Goal: Task Accomplishment & Management: Complete application form

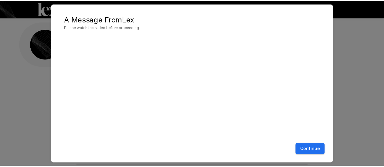
scroll to position [43, 0]
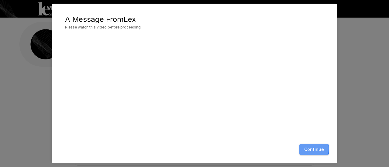
click at [305, 149] on button "Continue" at bounding box center [313, 149] width 29 height 11
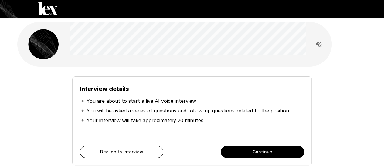
click at [240, 152] on button "Continue" at bounding box center [263, 152] width 84 height 12
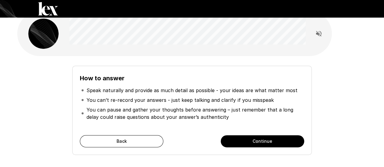
scroll to position [4, 0]
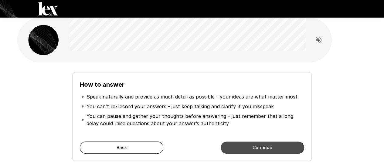
click at [265, 146] on button "Continue" at bounding box center [263, 148] width 84 height 12
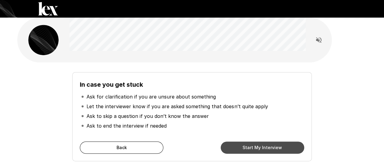
click at [265, 146] on button "Start My Interview" at bounding box center [263, 148] width 84 height 12
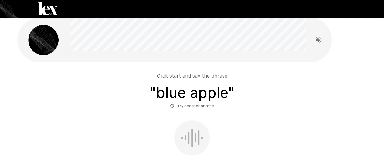
click at [190, 137] on div at bounding box center [192, 138] width 36 height 35
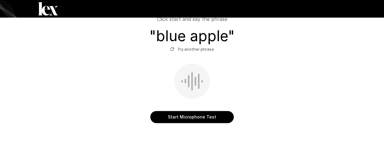
scroll to position [68, 0]
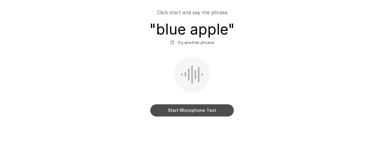
click at [185, 110] on button "Start Microphone Test" at bounding box center [192, 110] width 84 height 12
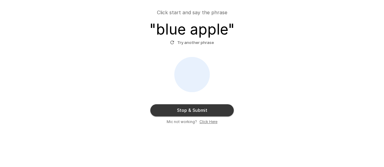
click at [185, 110] on button "Stop & Submit" at bounding box center [192, 110] width 84 height 12
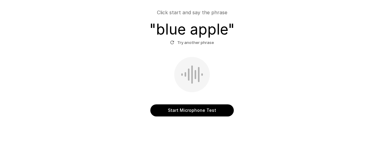
scroll to position [44, 0]
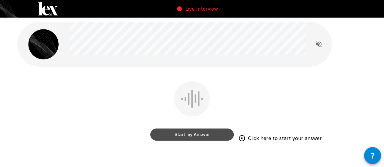
click at [182, 135] on button "Start my Answer" at bounding box center [192, 135] width 84 height 12
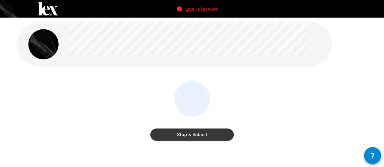
click at [182, 135] on button "Stop & Submit" at bounding box center [192, 135] width 84 height 12
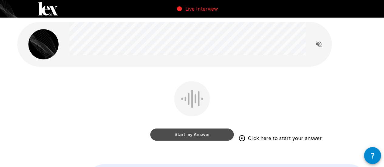
click at [182, 135] on button "Start my Answer" at bounding box center [192, 135] width 84 height 12
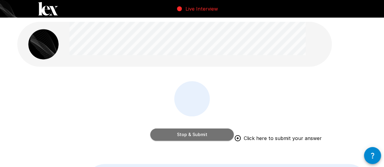
click at [182, 135] on button "Stop & Submit" at bounding box center [192, 135] width 84 height 12
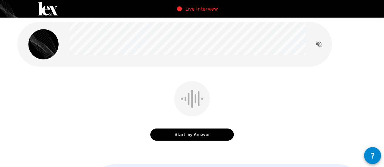
click at [182, 135] on button "Start my Answer" at bounding box center [192, 135] width 84 height 12
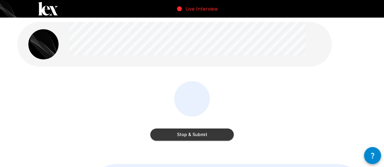
click at [182, 135] on button "Stop & Submit" at bounding box center [192, 135] width 84 height 12
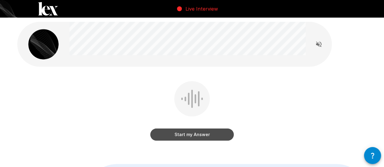
click at [182, 135] on button "Start my Answer" at bounding box center [192, 135] width 84 height 12
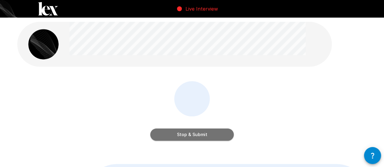
click at [182, 135] on button "Stop & Submit" at bounding box center [192, 135] width 84 height 12
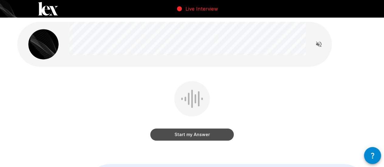
click at [182, 135] on button "Start my Answer" at bounding box center [192, 135] width 84 height 12
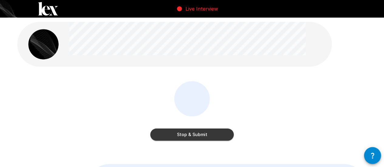
click at [182, 135] on button "Stop & Submit" at bounding box center [192, 135] width 84 height 12
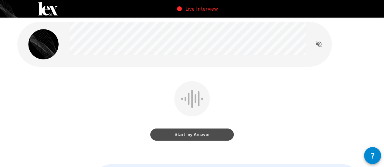
click at [182, 135] on button "Start my Answer" at bounding box center [192, 135] width 84 height 12
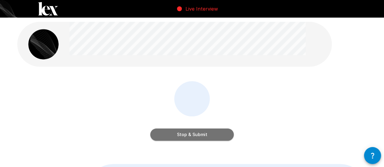
click at [182, 135] on button "Stop & Submit" at bounding box center [192, 135] width 84 height 12
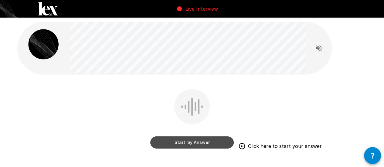
click at [180, 141] on button "Start my Answer" at bounding box center [192, 143] width 84 height 12
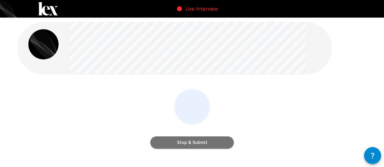
click at [180, 141] on button "Stop & Submit" at bounding box center [192, 143] width 84 height 12
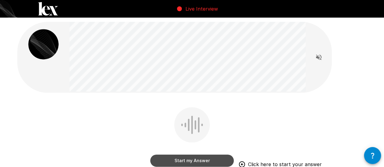
click at [172, 160] on button "Start my Answer" at bounding box center [192, 161] width 84 height 12
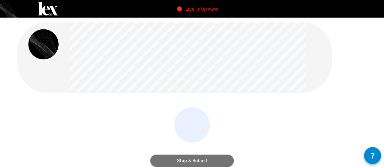
click at [172, 160] on button "Stop & Submit" at bounding box center [192, 161] width 84 height 12
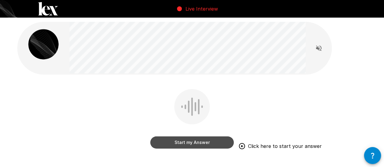
click at [168, 143] on button "Start my Answer" at bounding box center [192, 143] width 84 height 12
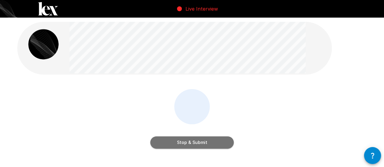
click at [168, 143] on button "Stop & Submit" at bounding box center [192, 143] width 84 height 12
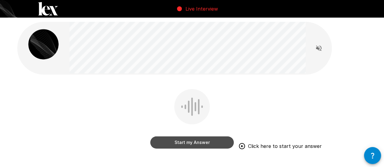
click at [163, 142] on button "Start my Answer" at bounding box center [192, 143] width 84 height 12
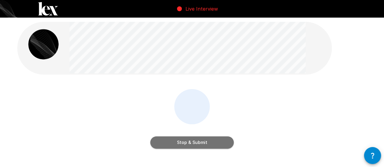
click at [163, 142] on button "Stop & Submit" at bounding box center [192, 143] width 84 height 12
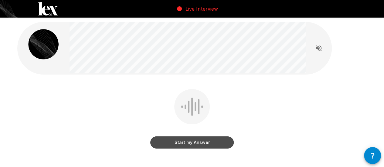
click at [165, 142] on button "Start my Answer" at bounding box center [192, 143] width 84 height 12
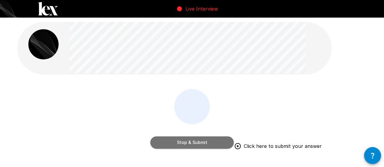
click at [174, 141] on button "Stop & Submit" at bounding box center [192, 143] width 84 height 12
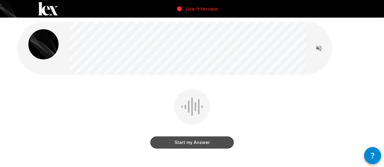
click at [160, 145] on button "Start my Answer" at bounding box center [192, 143] width 84 height 12
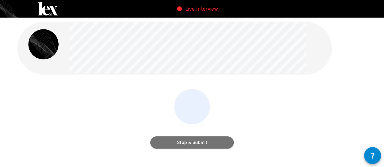
click at [163, 145] on button "Stop & Submit" at bounding box center [192, 143] width 84 height 12
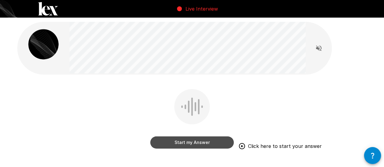
click at [168, 141] on button "Start my Answer" at bounding box center [192, 143] width 84 height 12
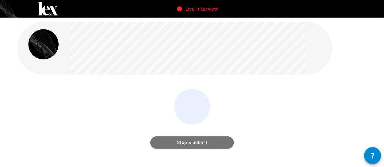
click at [171, 141] on button "Stop & Submit" at bounding box center [192, 143] width 84 height 12
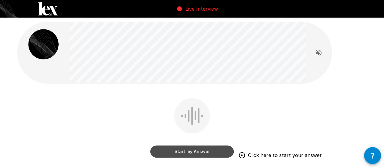
click at [169, 152] on button "Start my Answer" at bounding box center [192, 152] width 84 height 12
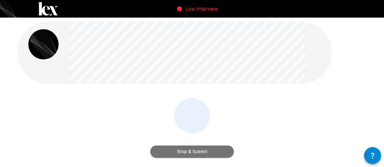
click at [169, 152] on button "Stop & Submit" at bounding box center [192, 152] width 84 height 12
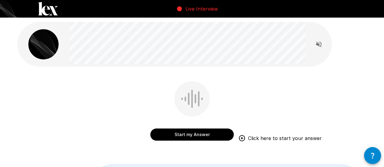
click at [174, 132] on button "Start my Answer" at bounding box center [192, 135] width 84 height 12
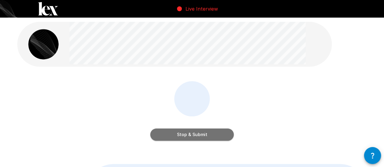
click at [174, 132] on button "Stop & Submit" at bounding box center [192, 135] width 84 height 12
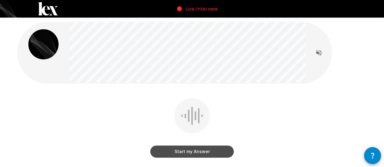
click at [188, 151] on button "Start my Answer" at bounding box center [192, 152] width 84 height 12
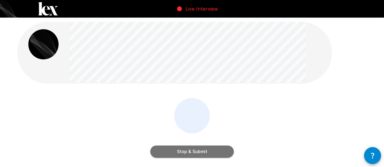
click at [188, 151] on button "Stop & Submit" at bounding box center [192, 152] width 84 height 12
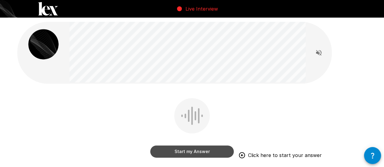
click at [188, 151] on button "Start my Answer" at bounding box center [192, 152] width 84 height 12
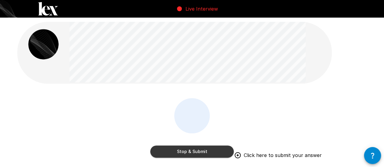
click at [179, 148] on button "Stop & Submit" at bounding box center [192, 152] width 84 height 12
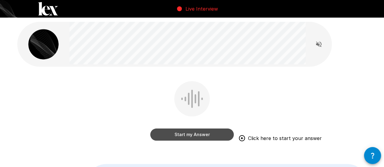
click at [183, 138] on button "Start my Answer" at bounding box center [192, 135] width 84 height 12
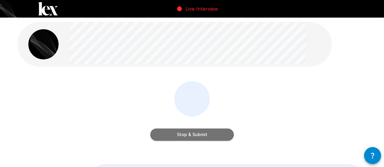
click at [183, 138] on button "Stop & Submit" at bounding box center [192, 135] width 84 height 12
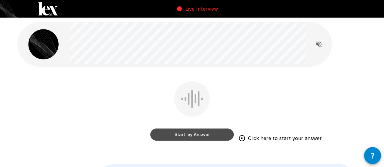
click at [188, 135] on button "Start my Answer" at bounding box center [192, 135] width 84 height 12
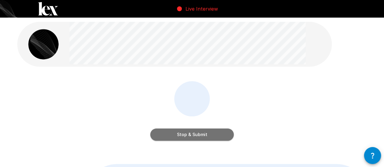
click at [188, 135] on button "Stop & Submit" at bounding box center [192, 135] width 84 height 12
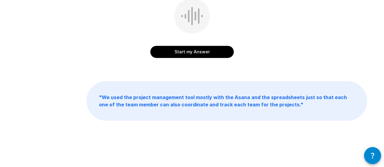
scroll to position [102, 0]
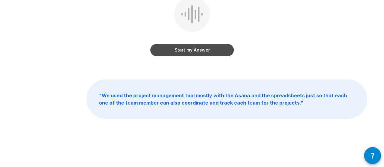
click at [189, 49] on button "Start my Answer" at bounding box center [192, 50] width 84 height 12
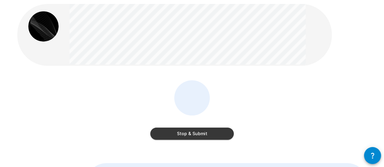
scroll to position [17, 0]
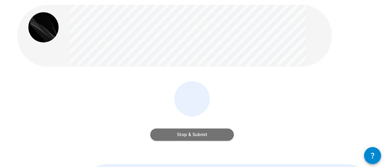
click at [206, 132] on button "Stop & Submit" at bounding box center [192, 135] width 84 height 12
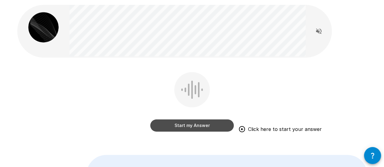
click at [214, 126] on button "Start my Answer" at bounding box center [192, 126] width 84 height 12
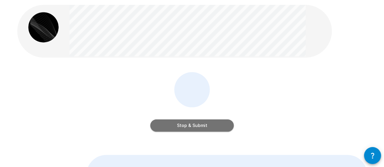
click at [214, 126] on button "Stop & Submit" at bounding box center [192, 126] width 84 height 12
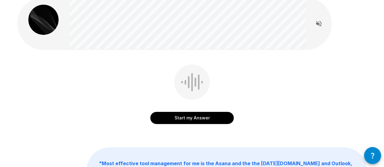
scroll to position [33, 0]
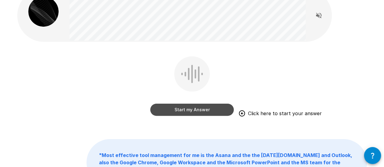
click at [199, 113] on button "Start my Answer" at bounding box center [192, 110] width 84 height 12
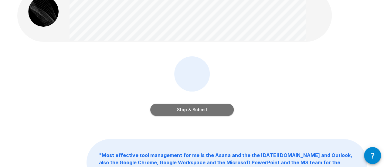
click at [200, 107] on button "Stop & Submit" at bounding box center [192, 110] width 84 height 12
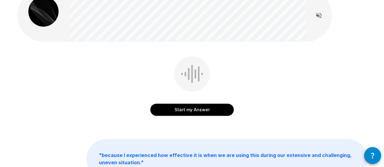
scroll to position [93, 0]
